Goal: Task Accomplishment & Management: Manage account settings

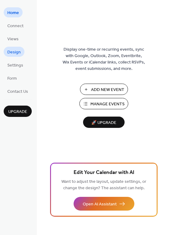
click at [11, 52] on span "Design" at bounding box center [13, 52] width 13 height 6
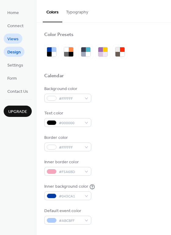
click at [16, 42] on span "Views" at bounding box center [12, 39] width 11 height 6
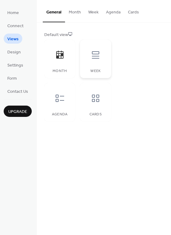
click at [102, 60] on div at bounding box center [95, 55] width 18 height 18
click at [69, 65] on div "Month" at bounding box center [59, 59] width 31 height 38
click at [14, 52] on span "Design" at bounding box center [13, 52] width 13 height 6
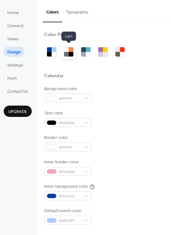
click at [70, 54] on div at bounding box center [71, 54] width 5 height 5
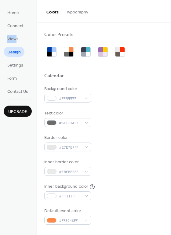
drag, startPoint x: 16, startPoint y: 31, endPoint x: 31, endPoint y: 29, distance: 14.8
click at [31, 29] on ul "Home Connect Views Design Settings Form Contact Us" at bounding box center [18, 51] width 28 height 89
drag, startPoint x: 19, startPoint y: 17, endPoint x: 37, endPoint y: 33, distance: 23.8
click at [33, 27] on div "Home Connect Views Design Settings Form Contact Us Upgrade" at bounding box center [18, 117] width 37 height 235
click at [19, 9] on link "Home" at bounding box center [13, 12] width 19 height 10
